Goal: Entertainment & Leisure: Browse casually

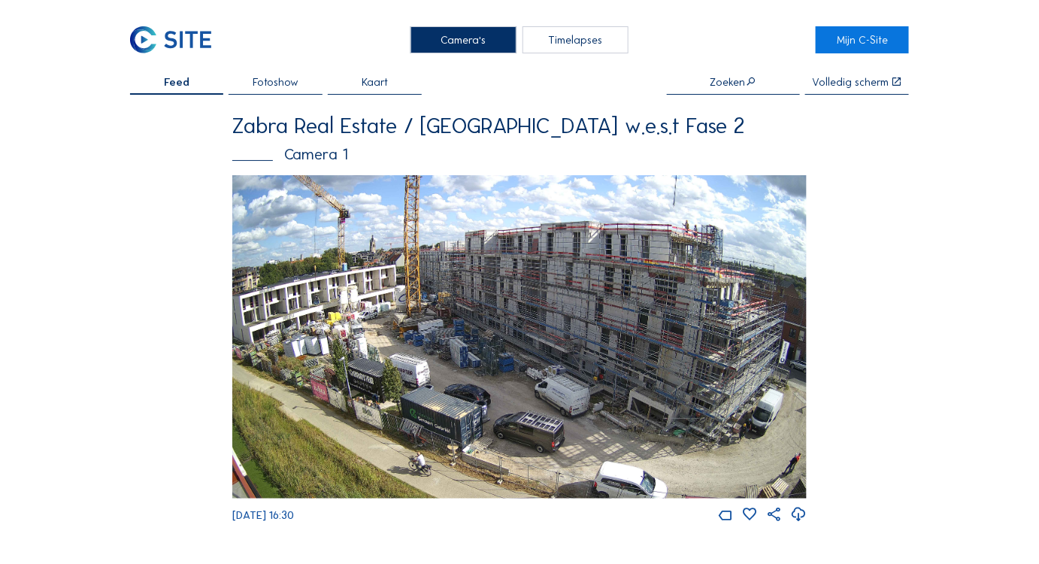
click at [547, 343] on img at bounding box center [519, 336] width 575 height 323
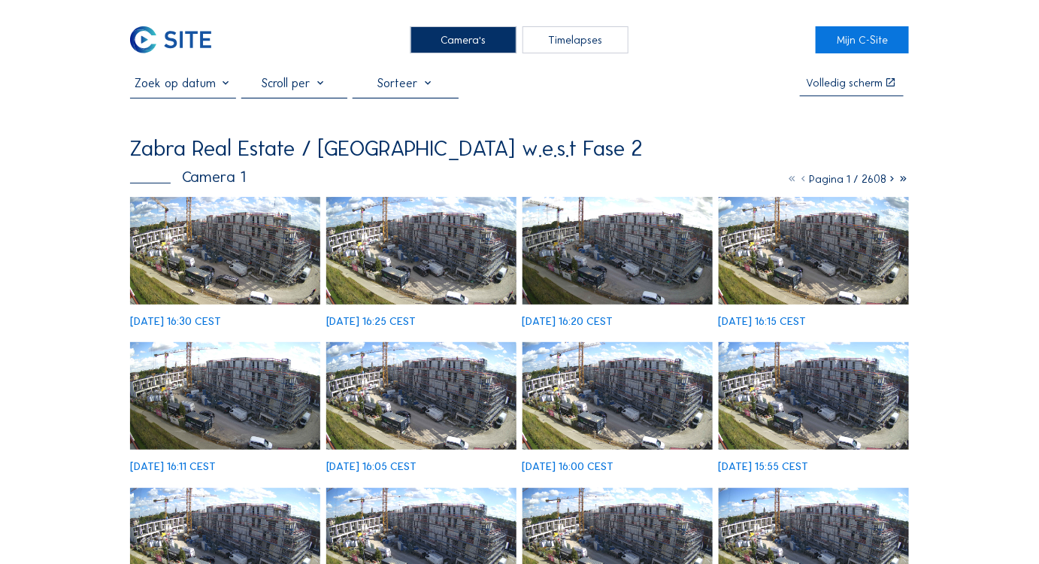
click at [244, 266] on img at bounding box center [225, 251] width 191 height 108
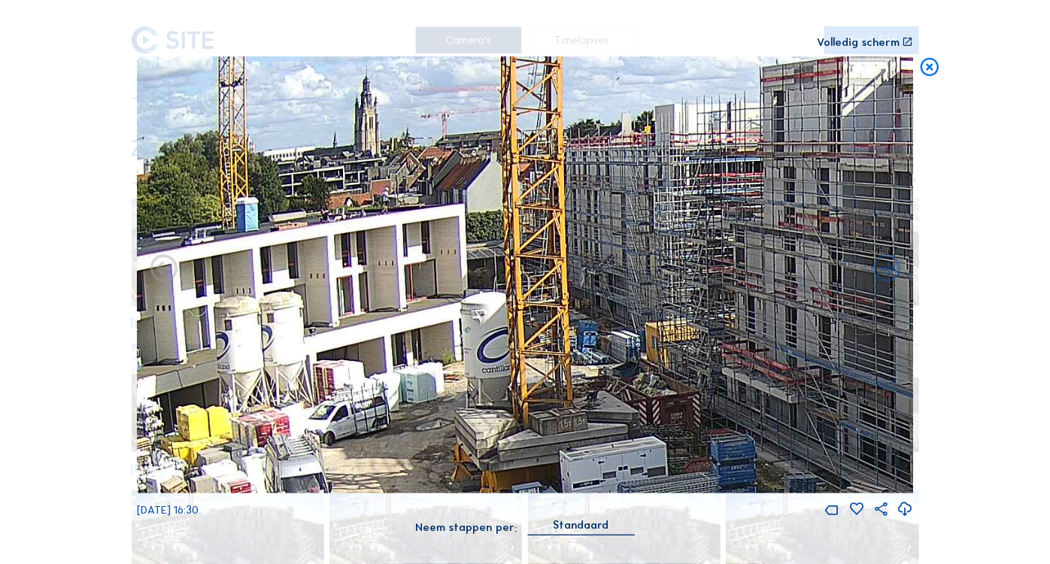
drag, startPoint x: 432, startPoint y: 287, endPoint x: 520, endPoint y: 355, distance: 111.0
click at [496, 383] on img at bounding box center [525, 274] width 777 height 437
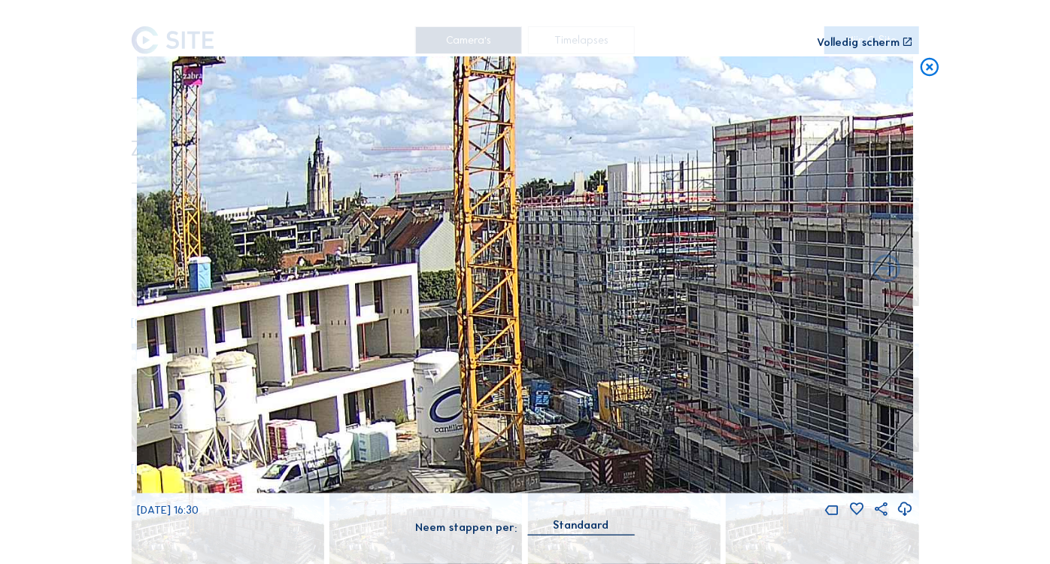
drag, startPoint x: 772, startPoint y: 264, endPoint x: 678, endPoint y: 303, distance: 101.8
click at [723, 317] on img at bounding box center [525, 274] width 777 height 437
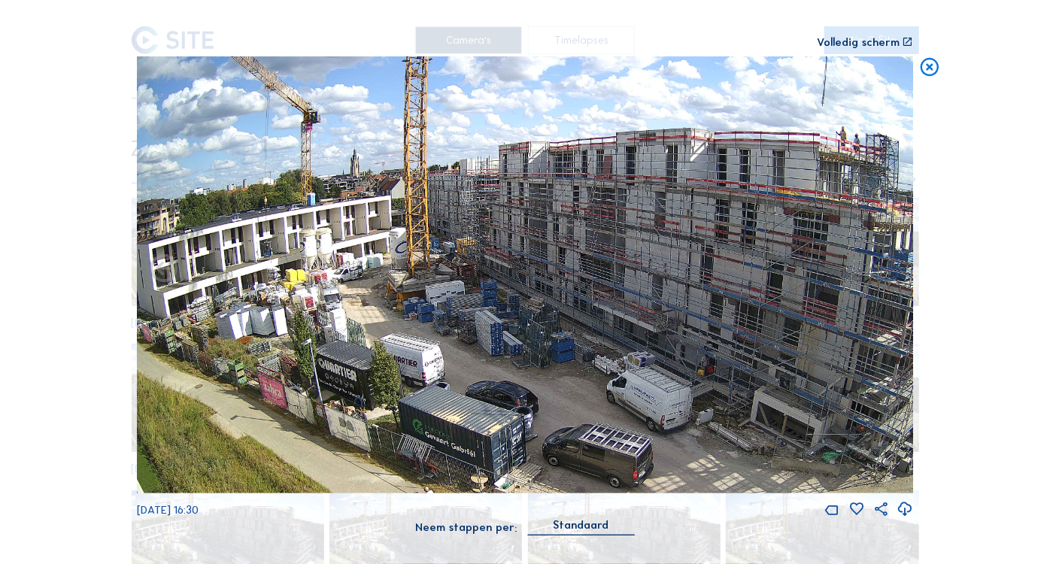
drag, startPoint x: 680, startPoint y: 299, endPoint x: 1050, endPoint y: 341, distance: 372.3
click at [1039, 341] on div "Scroll om door de tijd te reizen | Druk op de 'Alt'-[PERSON_NAME] + scroll om t…" at bounding box center [525, 282] width 1050 height 564
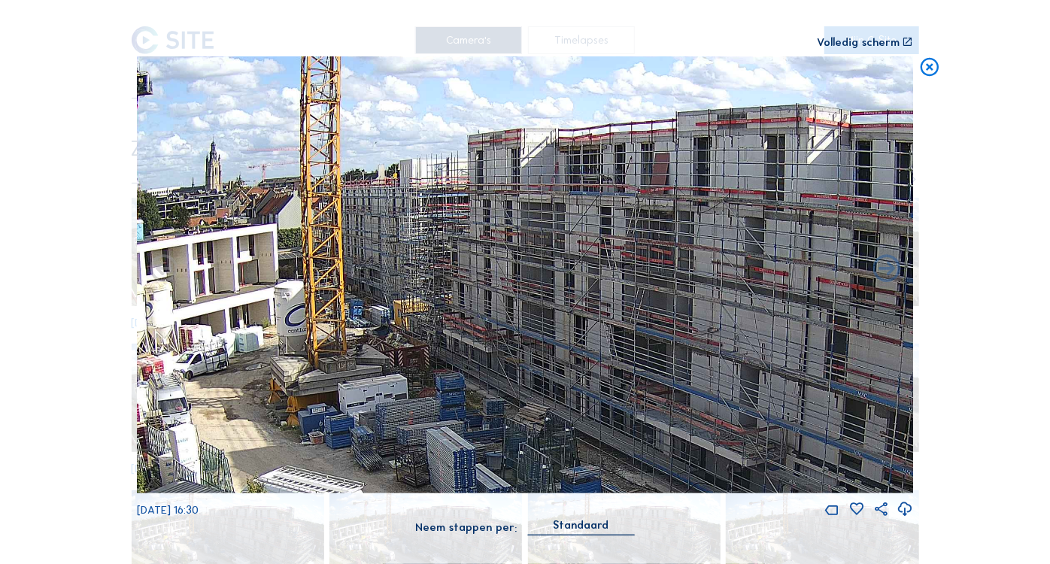
drag, startPoint x: 344, startPoint y: 338, endPoint x: 240, endPoint y: 463, distance: 162.8
click at [240, 463] on img at bounding box center [525, 274] width 777 height 437
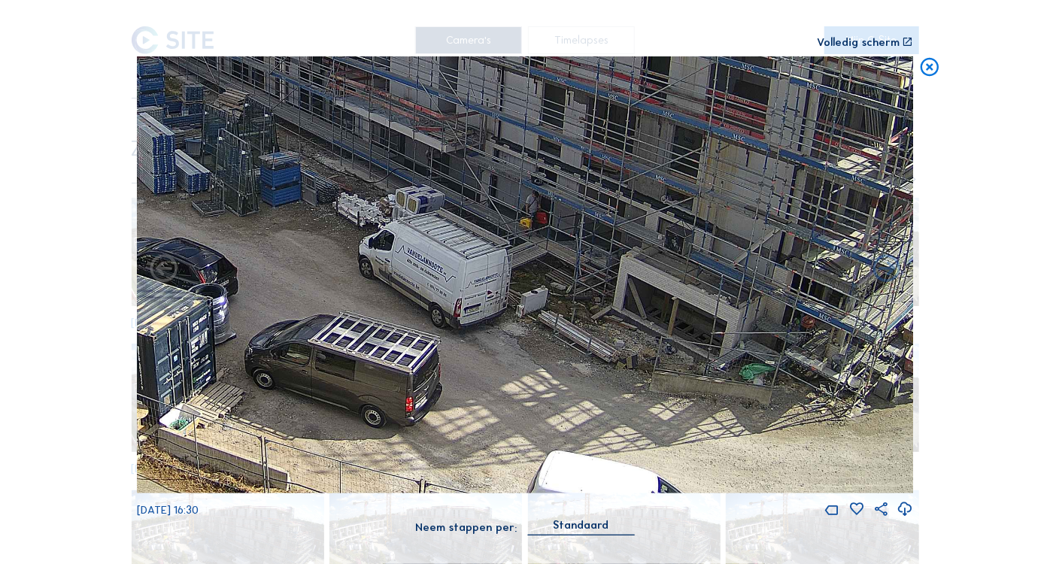
drag, startPoint x: 853, startPoint y: 310, endPoint x: 570, endPoint y: 10, distance: 412.3
click at [570, 10] on div "Scroll om door de tijd te reizen | Druk op de 'Alt'-[PERSON_NAME] + scroll om t…" at bounding box center [525, 275] width 776 height 551
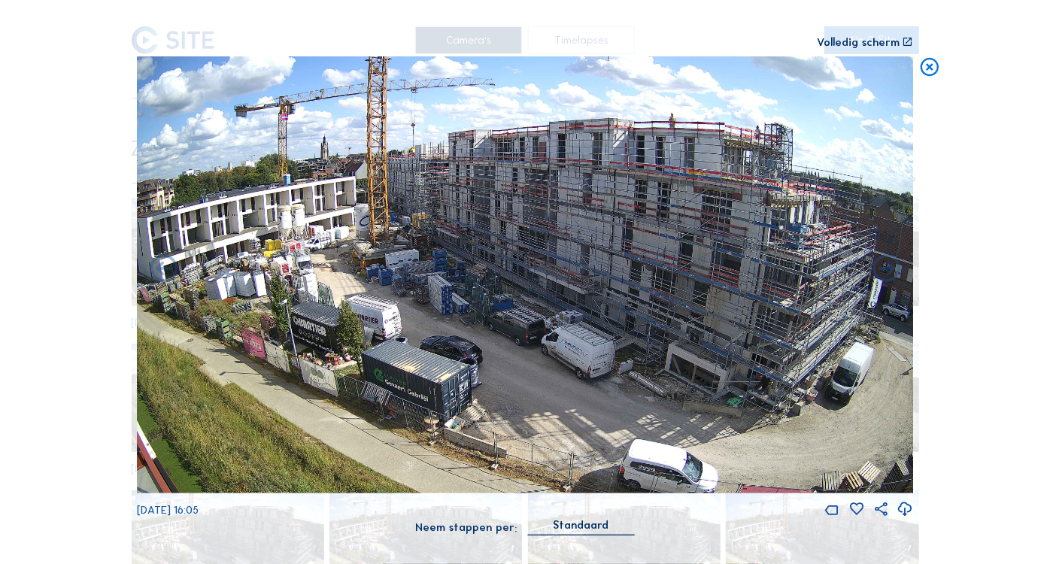
click at [930, 69] on icon at bounding box center [929, 67] width 22 height 23
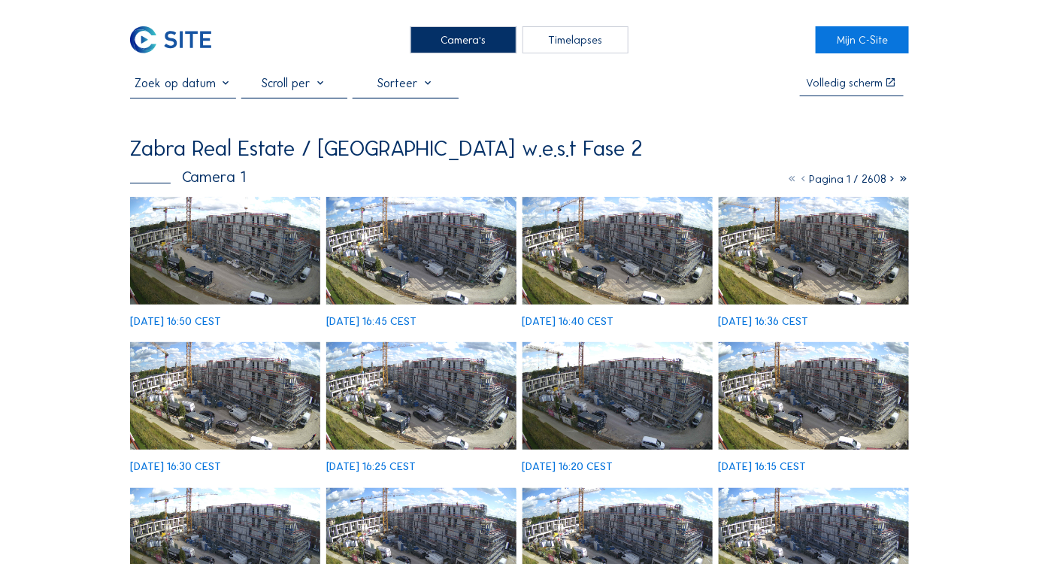
click at [273, 276] on img at bounding box center [225, 251] width 191 height 108
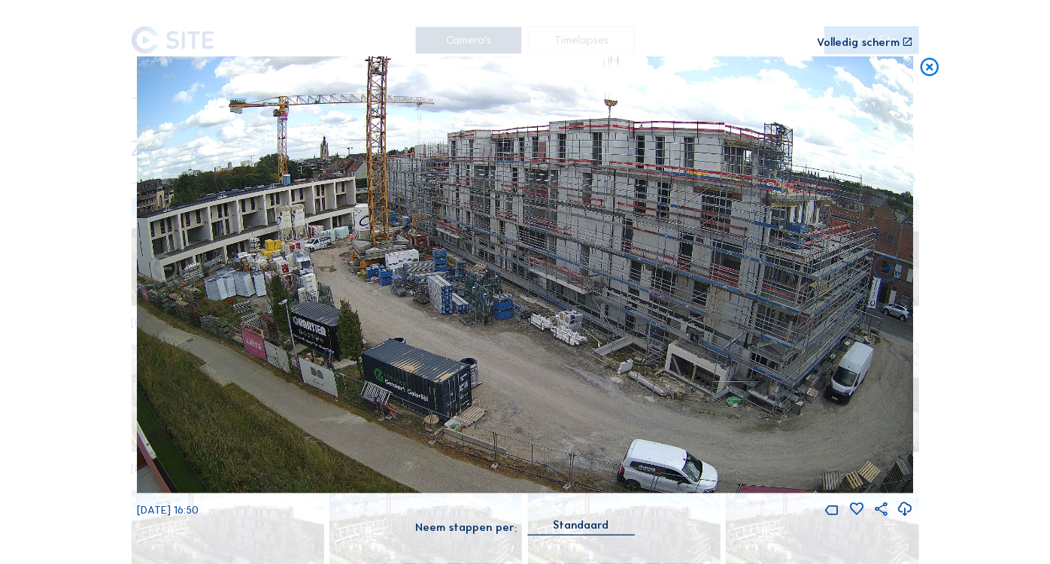
click at [873, 45] on div "Volledig scherm" at bounding box center [858, 42] width 83 height 11
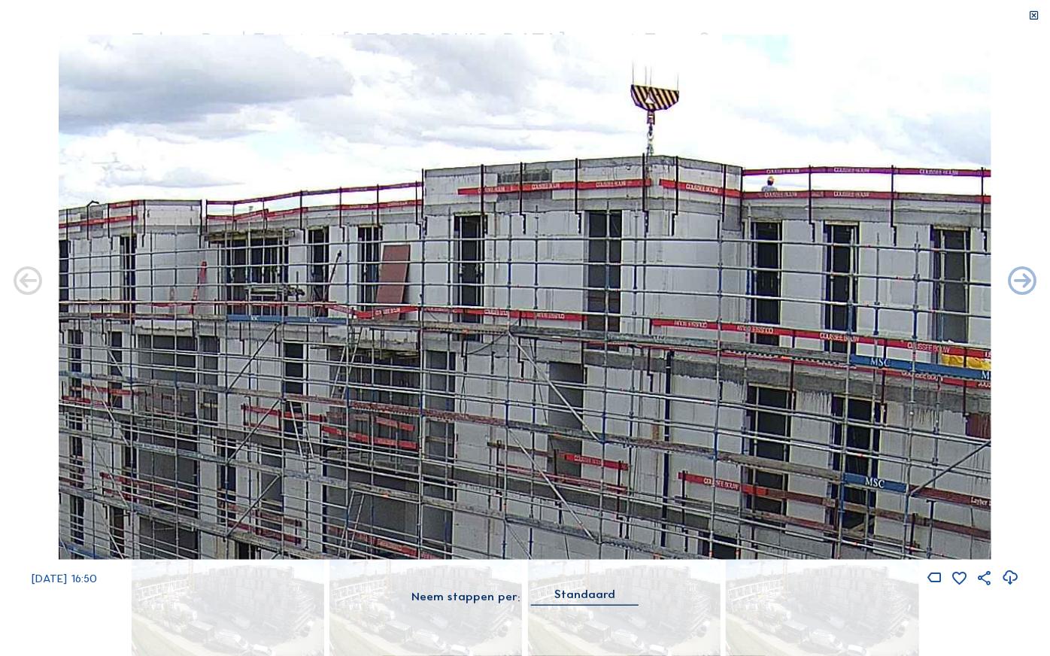
drag, startPoint x: 464, startPoint y: 156, endPoint x: 163, endPoint y: 178, distance: 301.6
click at [165, 179] on img at bounding box center [525, 297] width 933 height 525
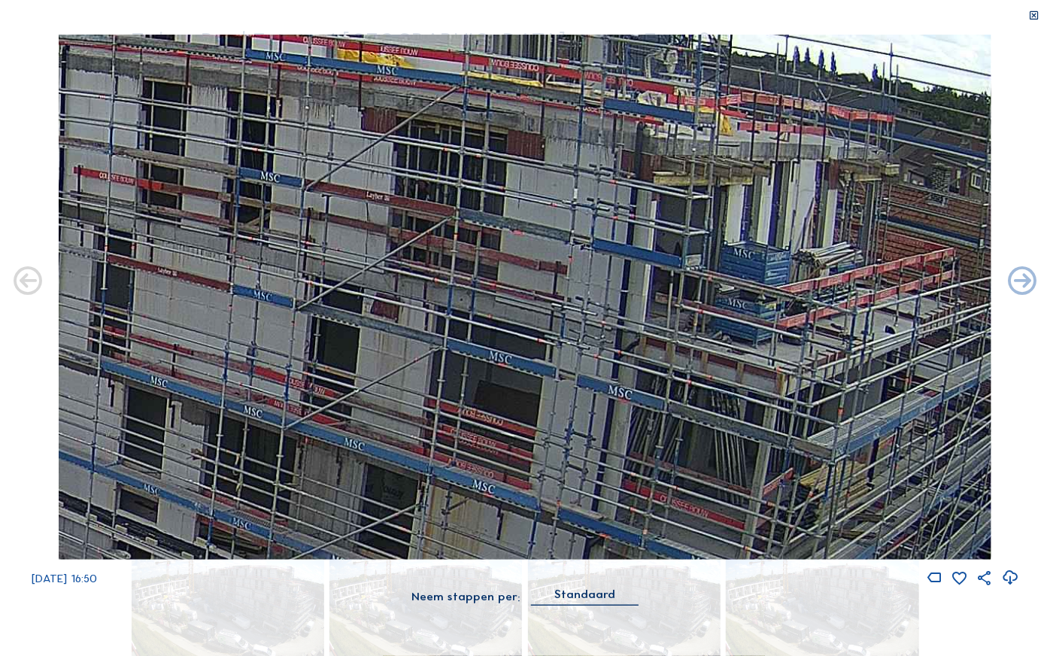
drag, startPoint x: 711, startPoint y: 347, endPoint x: 713, endPoint y: 500, distance: 152.7
click at [708, 497] on img at bounding box center [525, 297] width 933 height 525
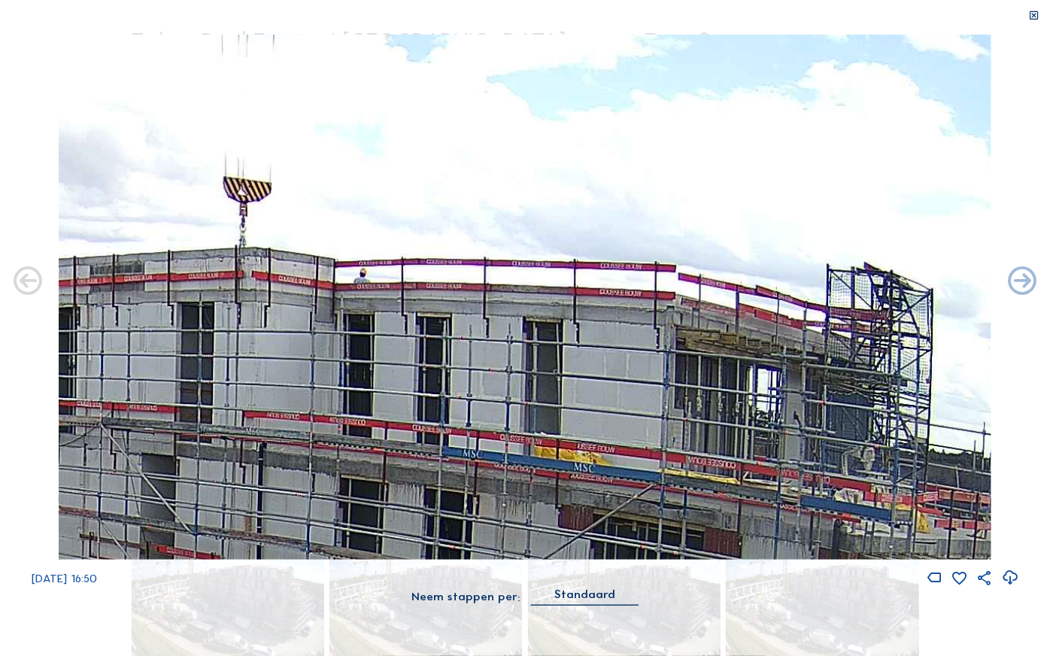
drag, startPoint x: 329, startPoint y: 397, endPoint x: 877, endPoint y: 428, distance: 548.4
click at [877, 429] on img at bounding box center [525, 297] width 933 height 525
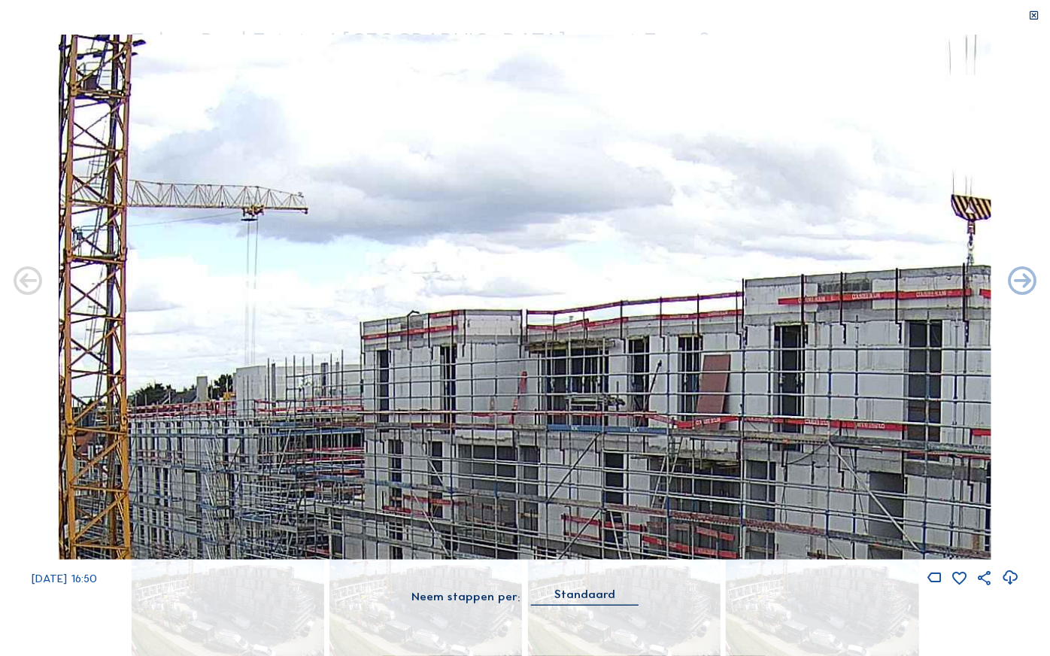
drag, startPoint x: 671, startPoint y: 403, endPoint x: 1050, endPoint y: 398, distance: 379.1
click at [1039, 398] on div "Mo 01 Sep 2025 16:50" at bounding box center [525, 311] width 1050 height 553
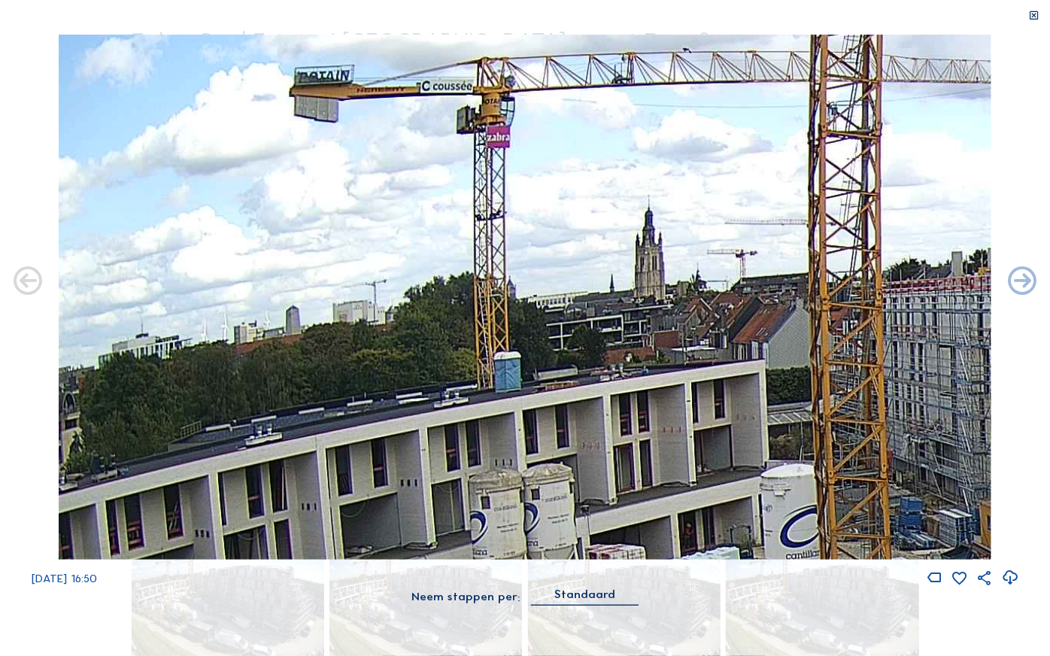
drag, startPoint x: 496, startPoint y: 396, endPoint x: 939, endPoint y: 284, distance: 456.4
click at [939, 284] on img at bounding box center [525, 297] width 933 height 525
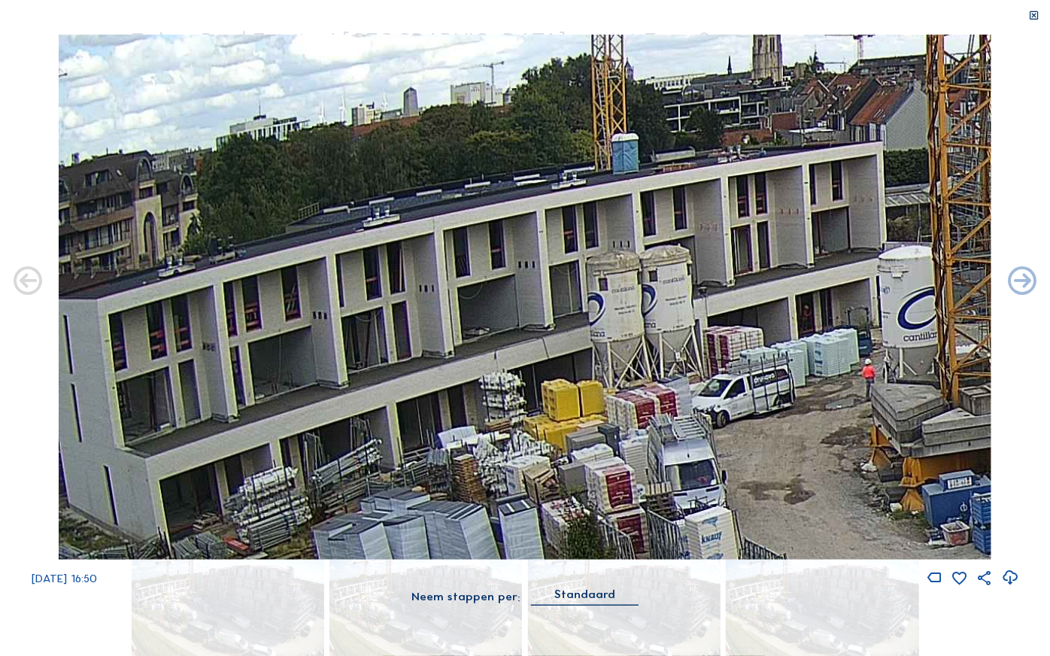
drag, startPoint x: 623, startPoint y: 406, endPoint x: 888, endPoint y: 183, distance: 346.5
click at [888, 183] on img at bounding box center [525, 297] width 933 height 525
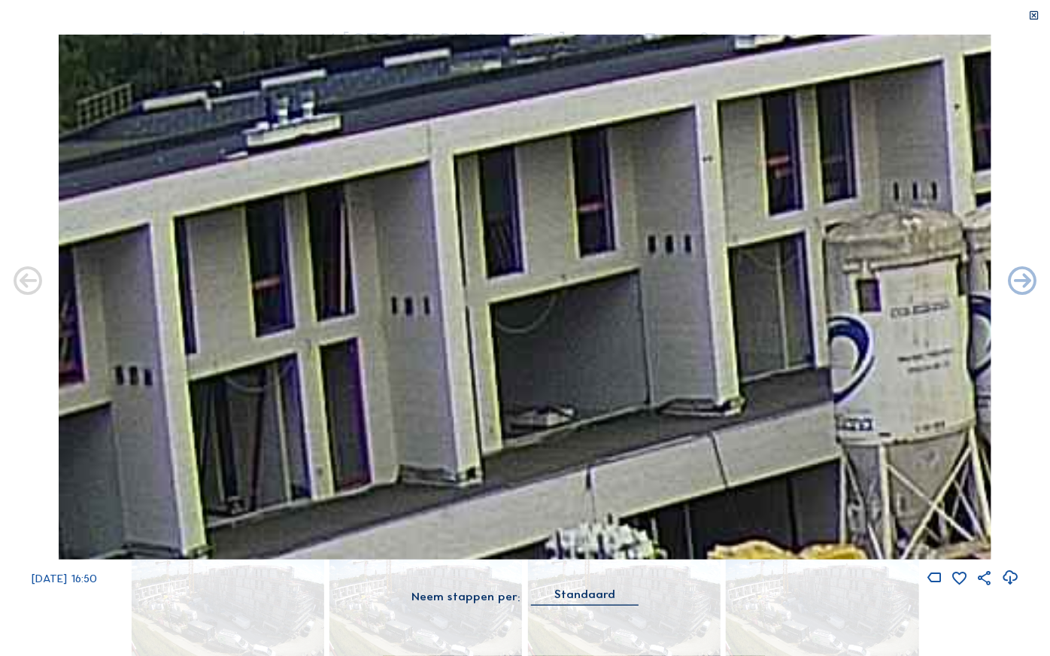
drag, startPoint x: 485, startPoint y: 216, endPoint x: 969, endPoint y: 203, distance: 484.5
click at [1039, 159] on div "Mo 01 Sep 2025 16:50" at bounding box center [525, 311] width 1050 height 553
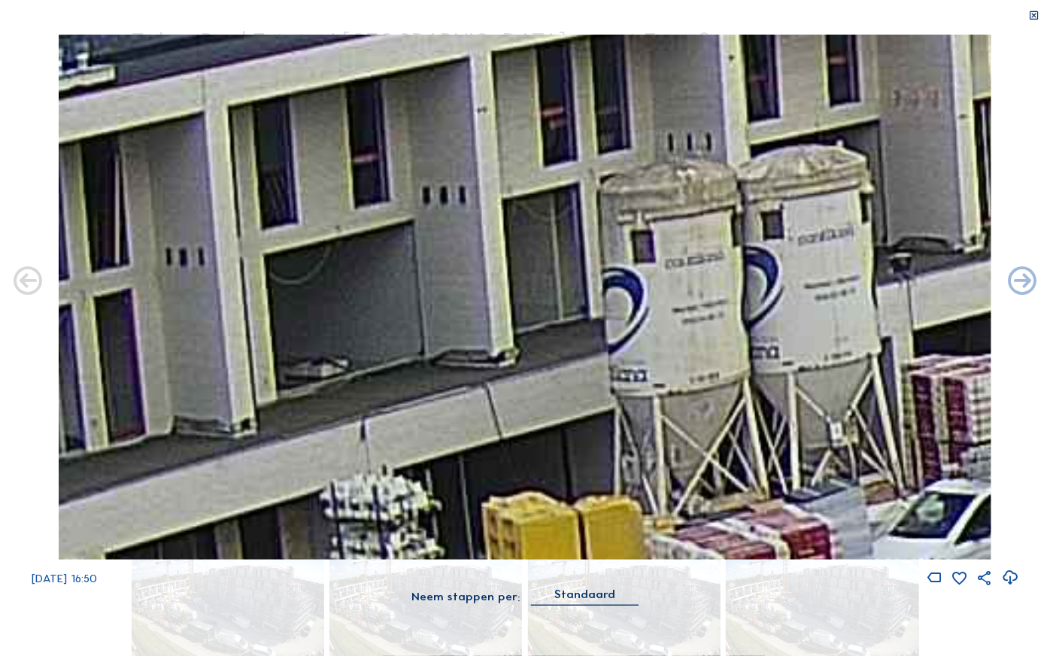
drag, startPoint x: 491, startPoint y: 409, endPoint x: 259, endPoint y: 376, distance: 234.7
click at [259, 378] on img at bounding box center [525, 297] width 933 height 525
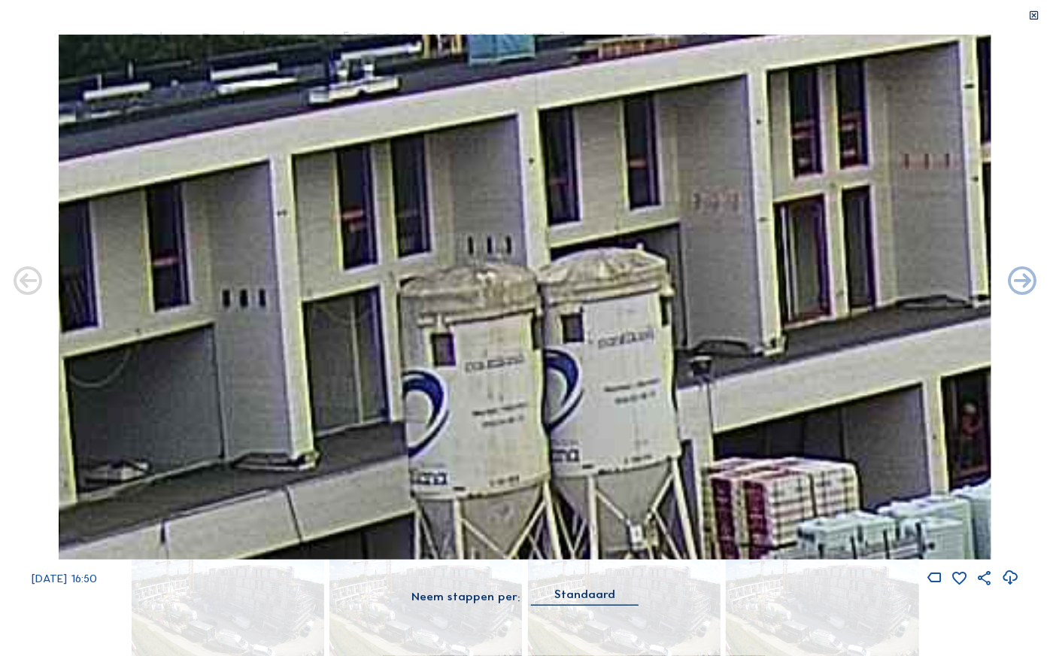
drag, startPoint x: 487, startPoint y: 138, endPoint x: 405, endPoint y: 222, distance: 117.5
click at [387, 227] on img at bounding box center [525, 297] width 933 height 525
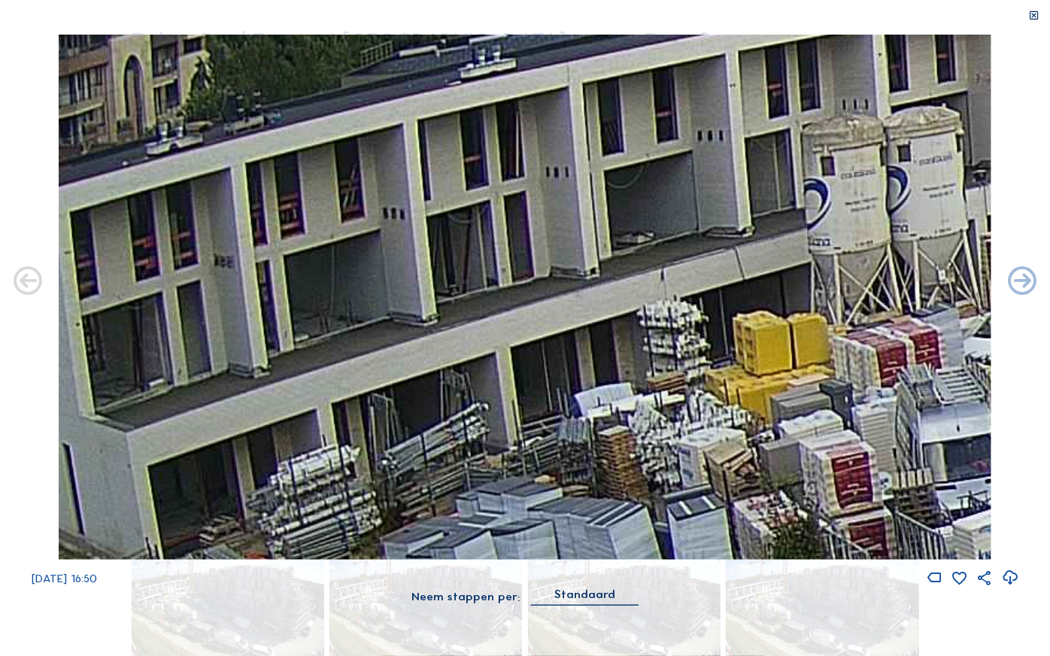
drag, startPoint x: 356, startPoint y: 331, endPoint x: 696, endPoint y: 194, distance: 366.4
click at [696, 194] on img at bounding box center [525, 297] width 933 height 525
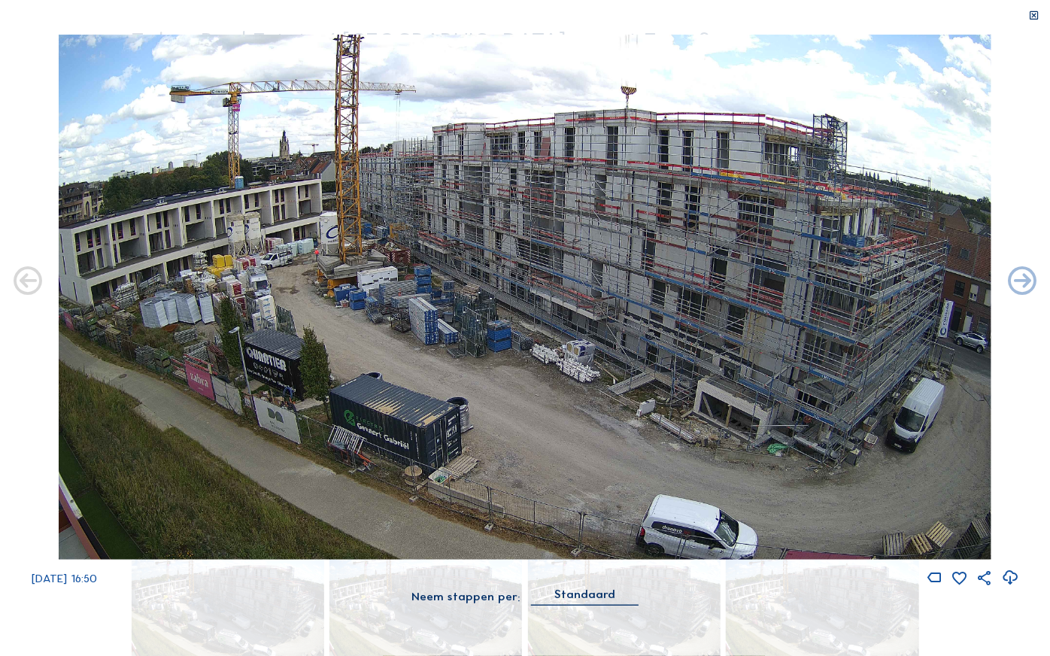
click at [1033, 19] on icon at bounding box center [1033, 15] width 11 height 11
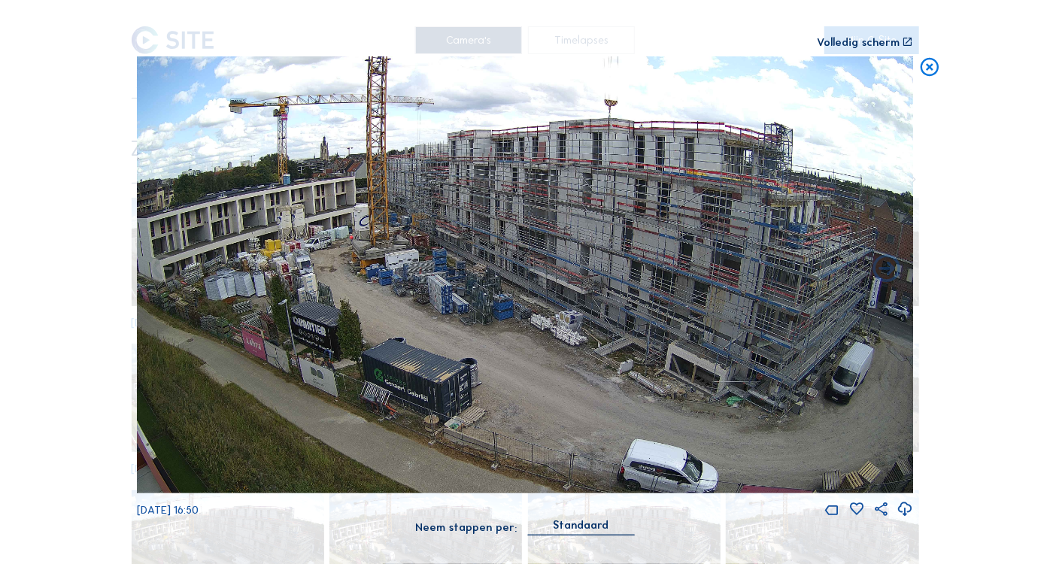
click at [926, 74] on icon at bounding box center [929, 67] width 22 height 23
